Goal: Check status: Check status

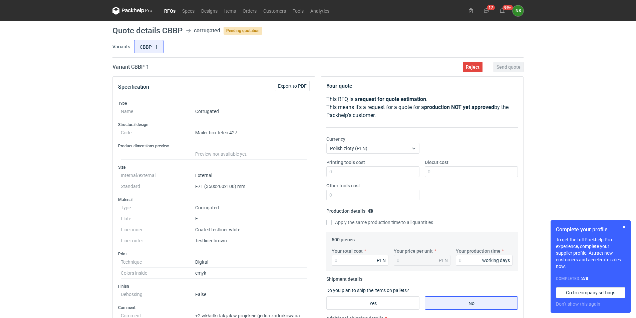
click at [168, 10] on link "RFQs" at bounding box center [170, 11] width 18 height 8
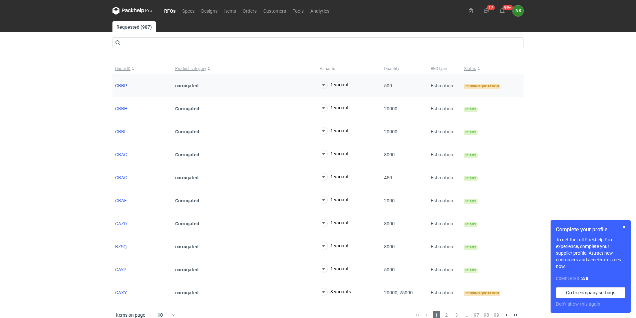
click at [121, 85] on span "CBBP" at bounding box center [121, 85] width 12 height 5
